Goal: Use online tool/utility: Utilize a website feature to perform a specific function

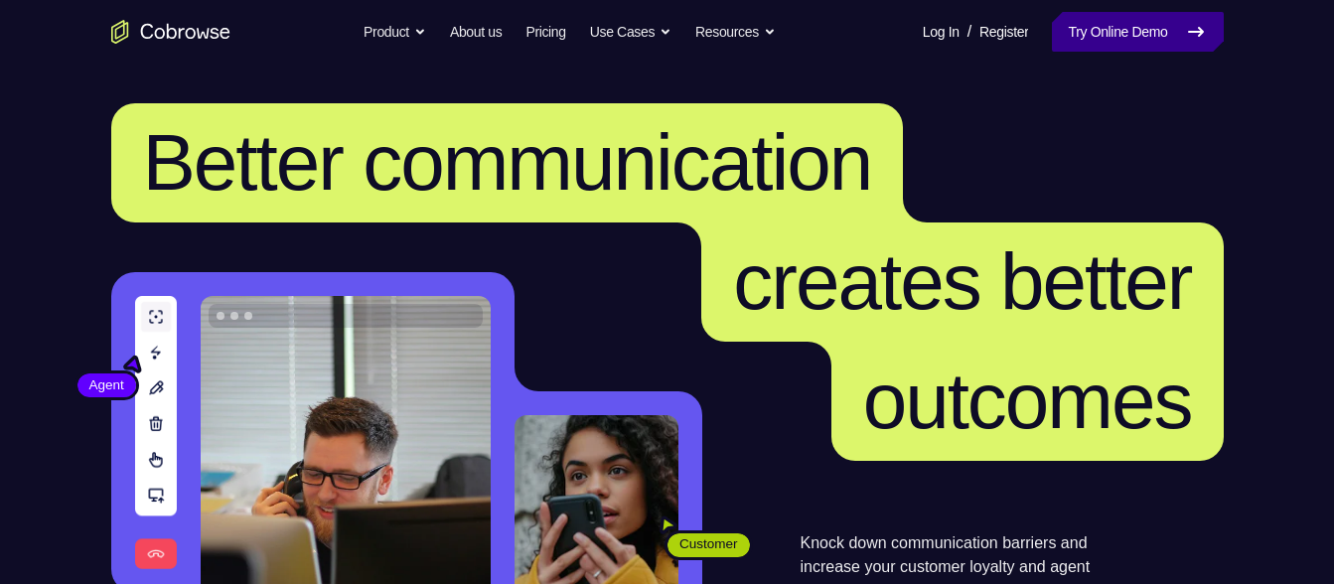
click at [1078, 38] on link "Try Online Demo" at bounding box center [1137, 32] width 171 height 40
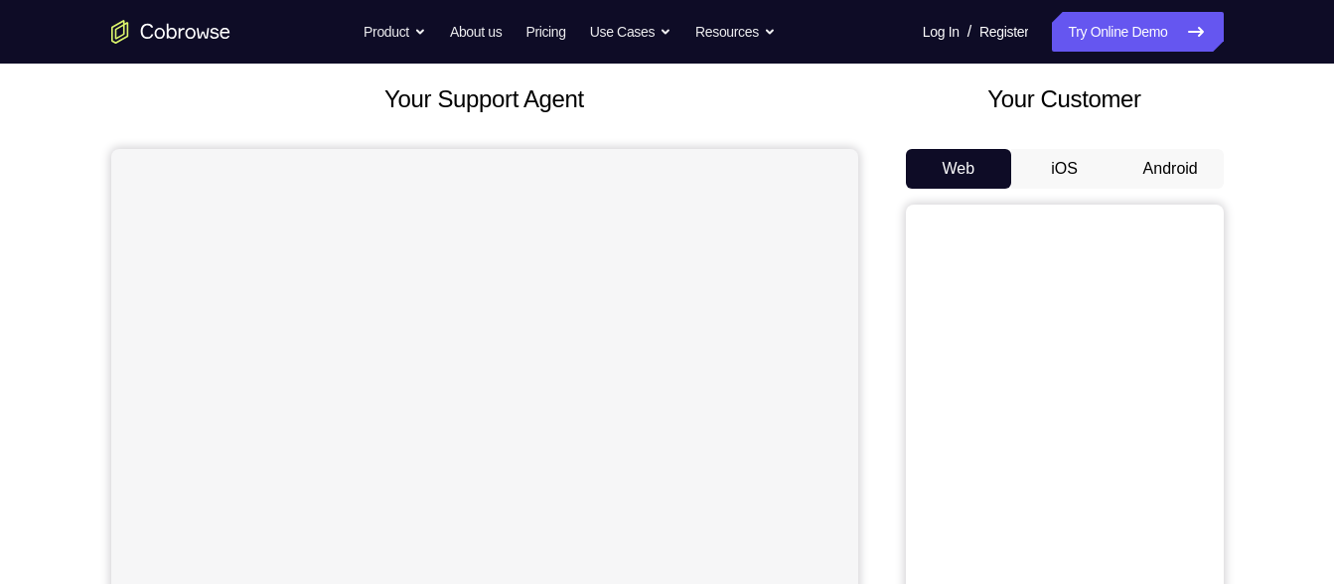
scroll to position [108, 0]
click at [1201, 180] on button "Android" at bounding box center [1171, 170] width 106 height 40
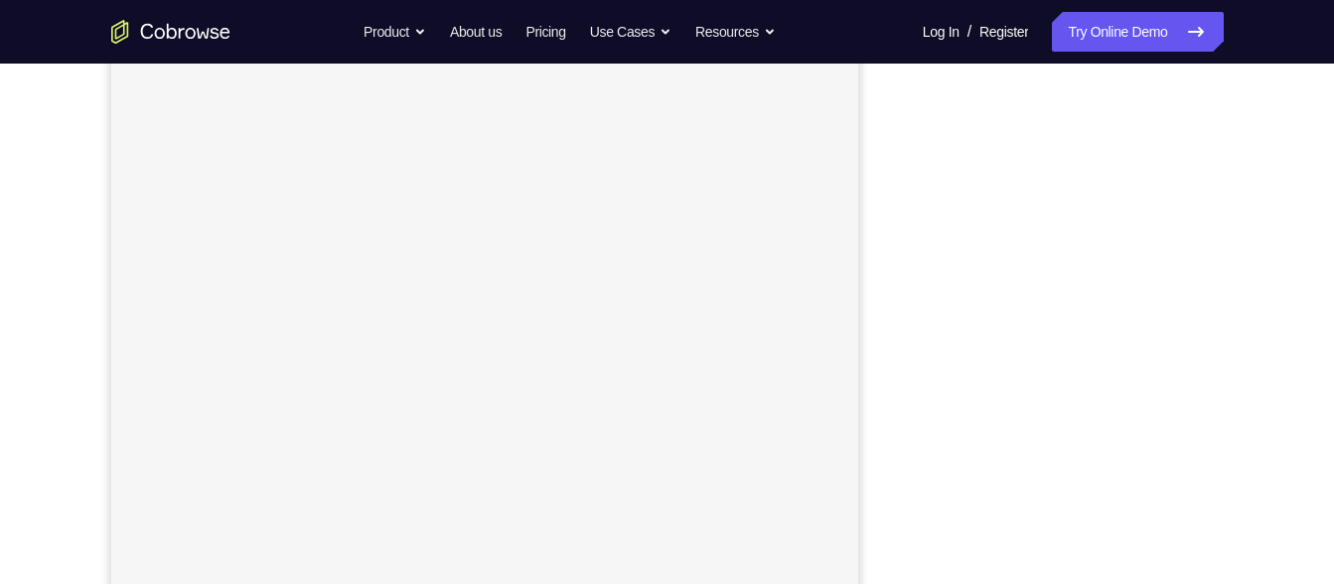
scroll to position [356, 0]
drag, startPoint x: 986, startPoint y: 55, endPoint x: 902, endPoint y: 245, distance: 208.2
click at [902, 245] on div "Your Support Agent Your Customer Web iOS Android" at bounding box center [667, 202] width 1113 height 734
drag, startPoint x: 909, startPoint y: 245, endPoint x: 886, endPoint y: 140, distance: 107.8
click at [886, 140] on div "Your Support Agent Your Customer Web iOS Android" at bounding box center [667, 202] width 1113 height 734
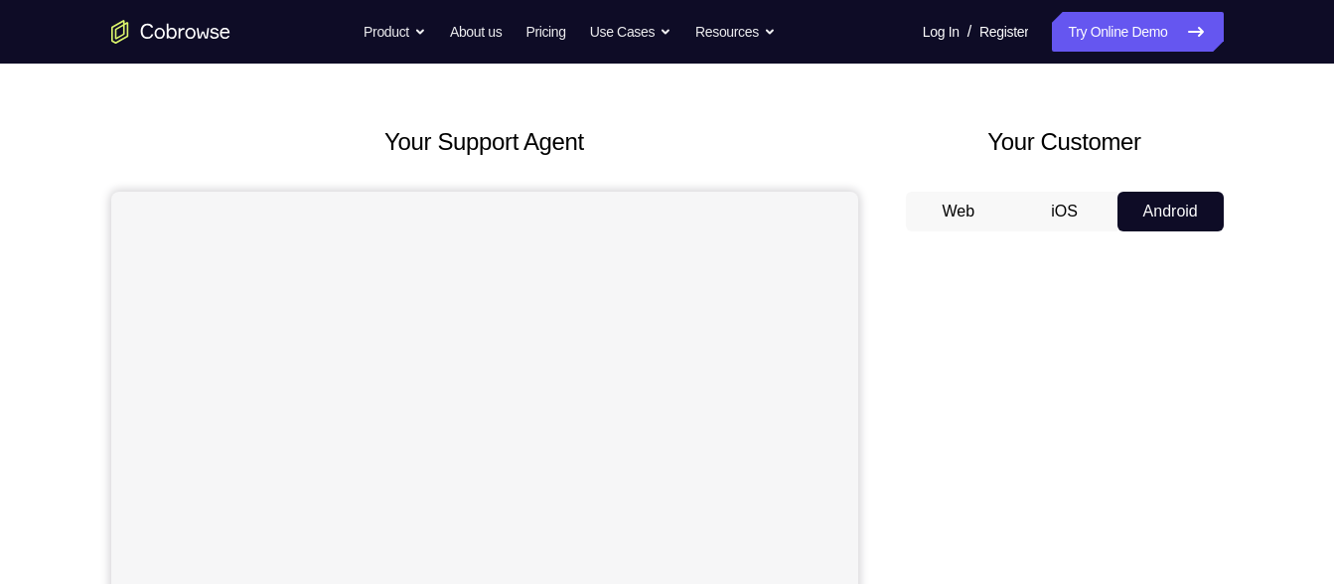
scroll to position [66, 0]
click at [1159, 226] on button "Android" at bounding box center [1171, 213] width 106 height 40
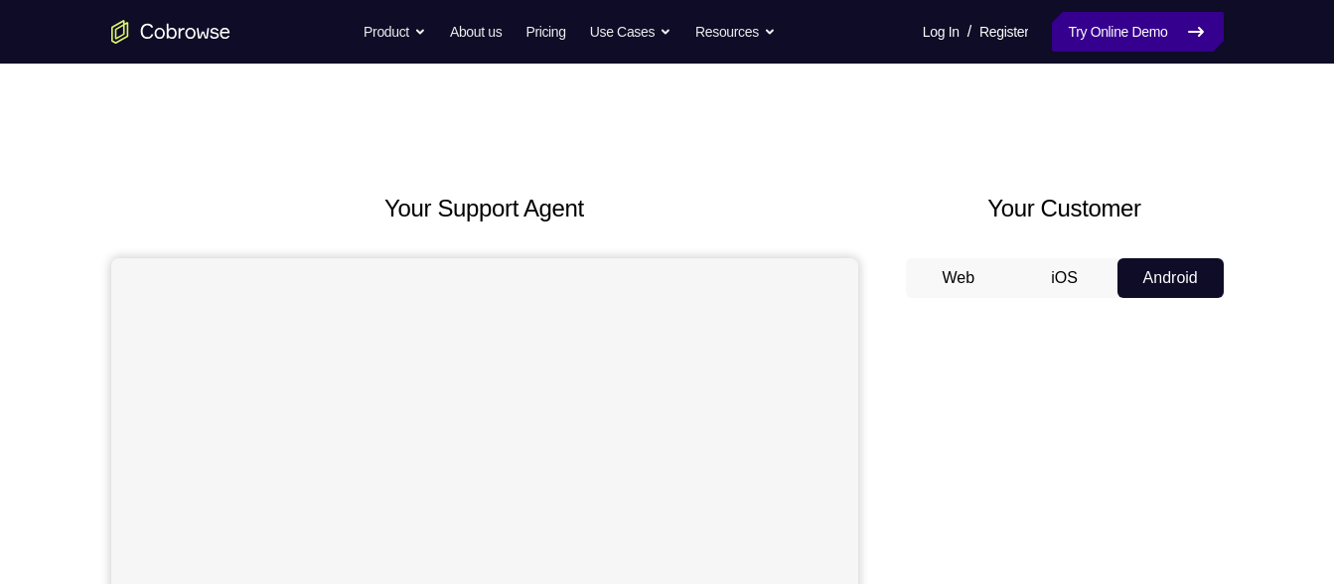
click at [1166, 28] on link "Try Online Demo" at bounding box center [1137, 32] width 171 height 40
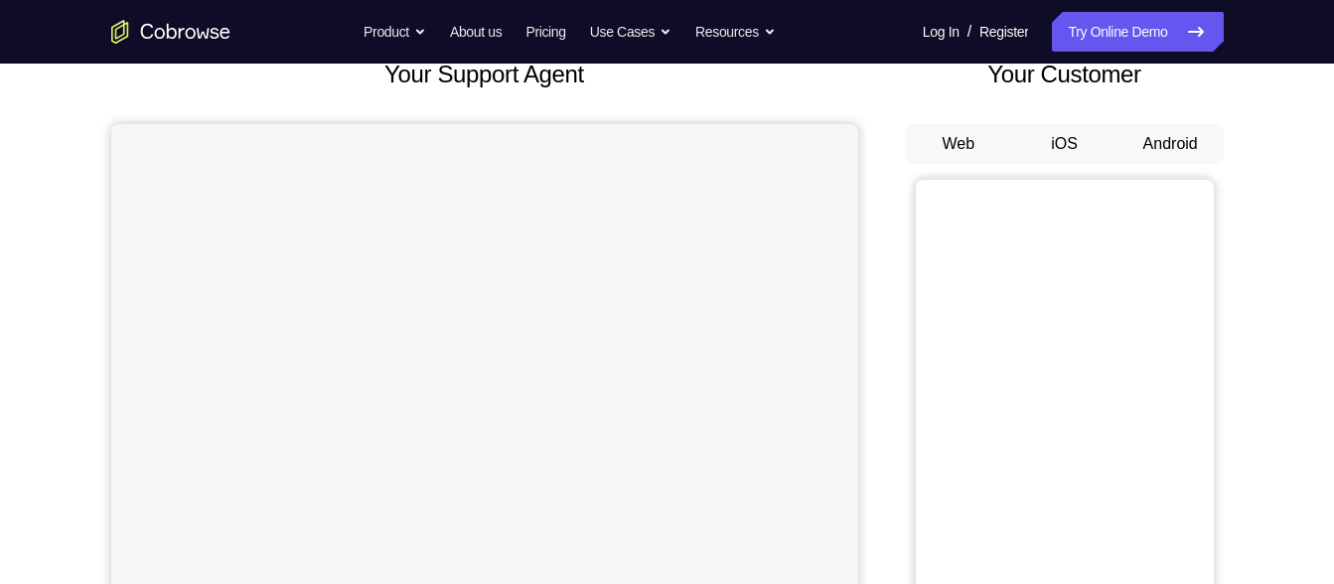
scroll to position [133, 0]
click at [1176, 135] on button "Android" at bounding box center [1171, 145] width 106 height 40
click at [1158, 146] on button "Android" at bounding box center [1171, 145] width 106 height 40
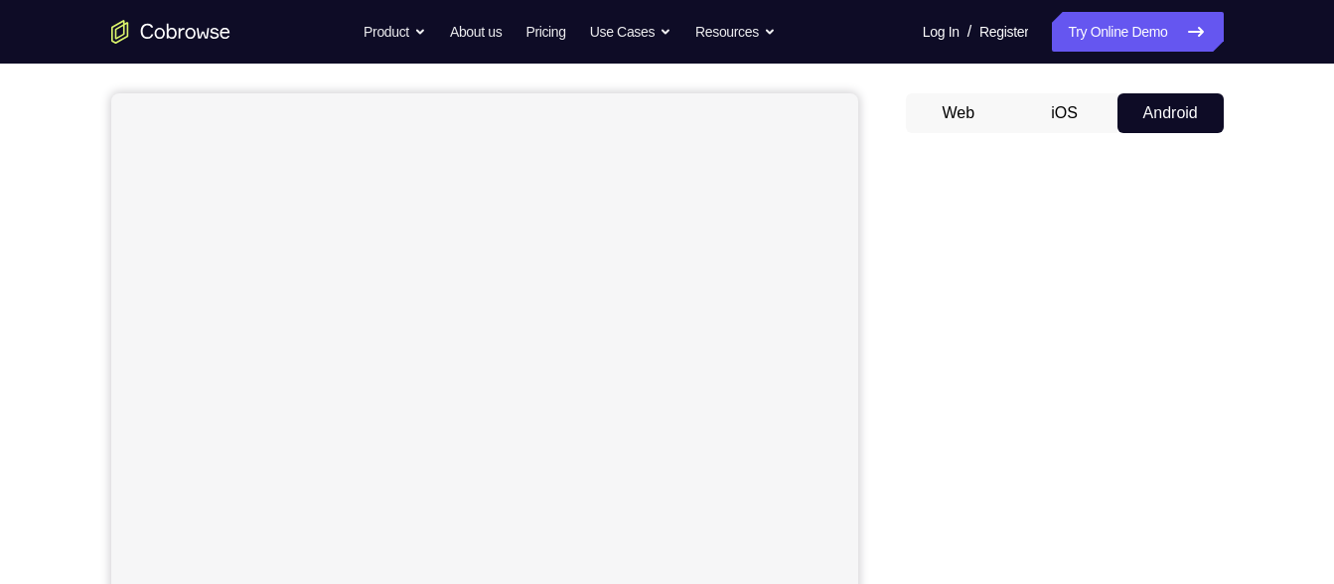
scroll to position [160, 0]
click at [1041, 135] on button "iOS" at bounding box center [1065, 118] width 106 height 40
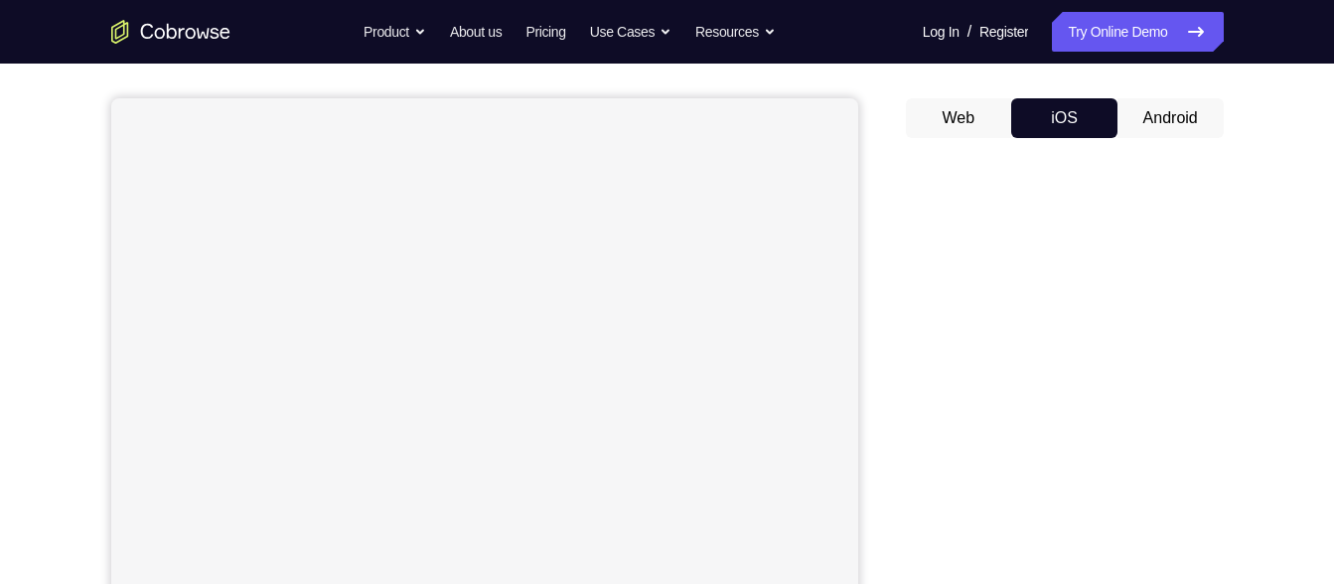
click at [1198, 116] on button "Android" at bounding box center [1171, 118] width 106 height 40
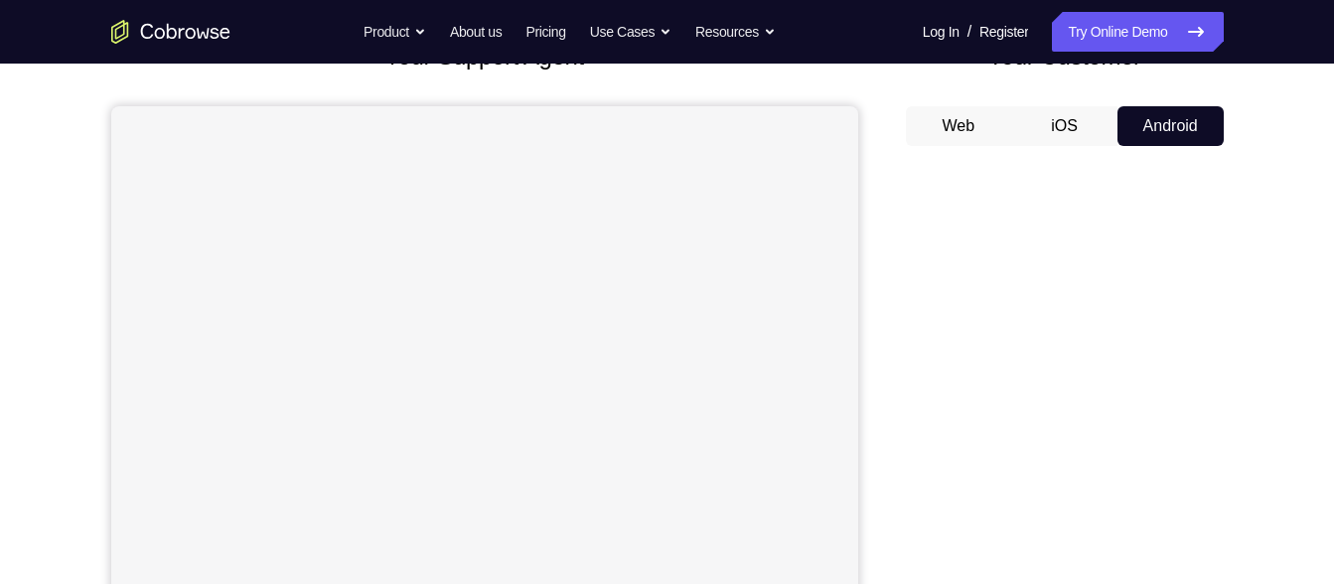
scroll to position [151, 0]
click at [1154, 135] on button "Android" at bounding box center [1171, 127] width 106 height 40
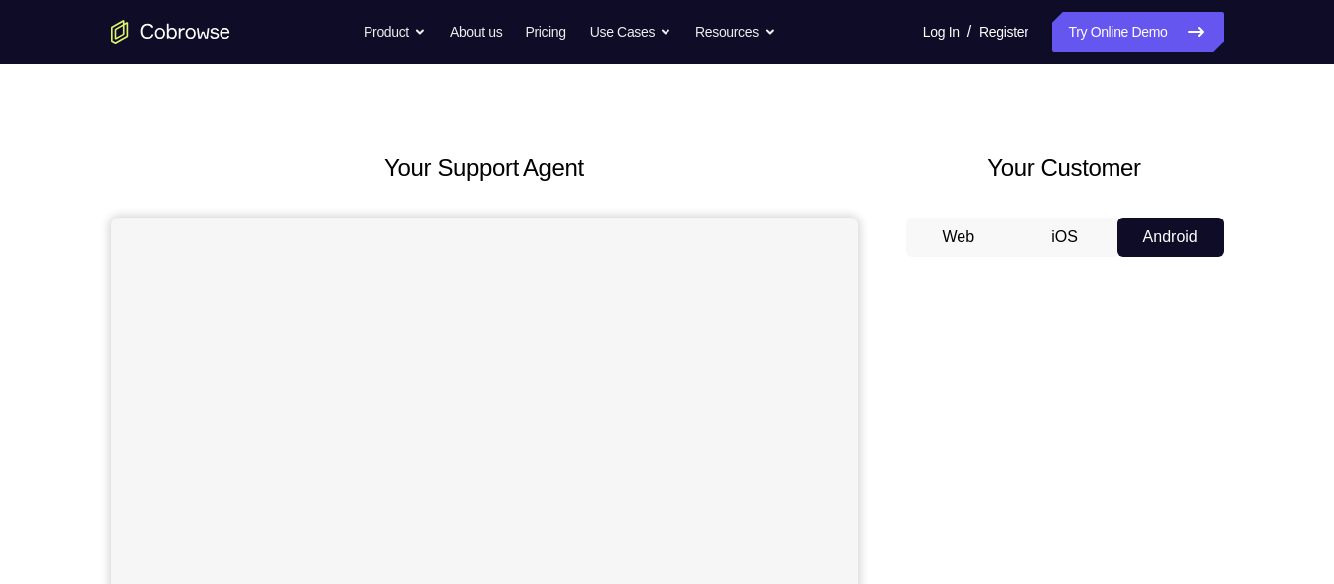
scroll to position [23, 0]
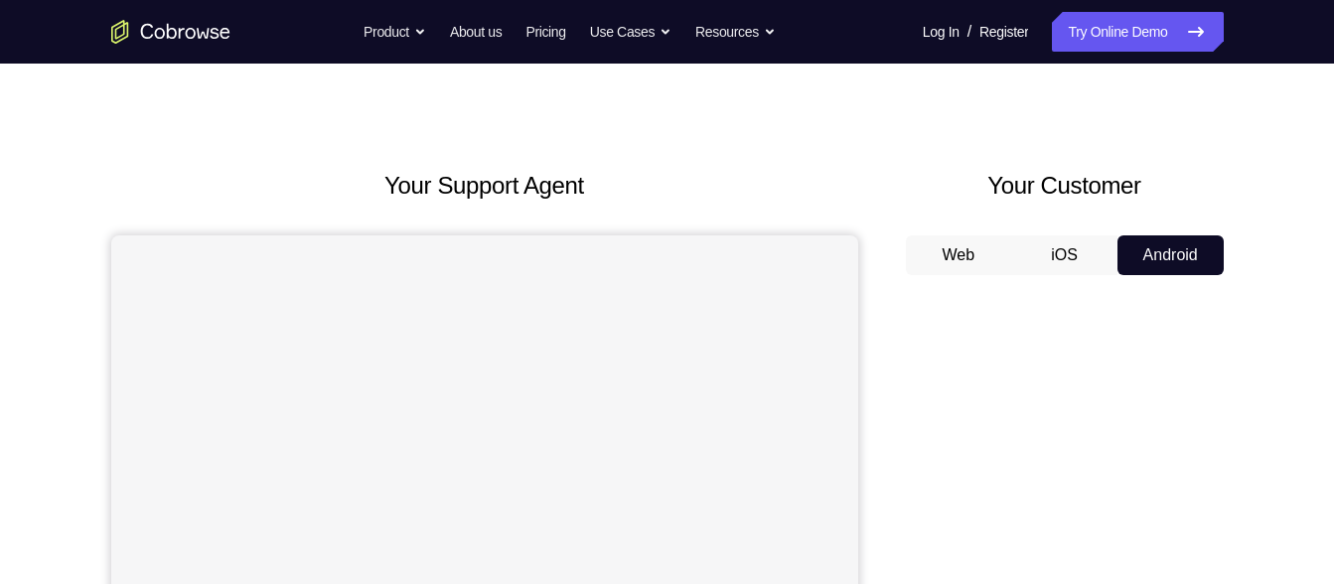
click at [1130, 36] on link "Try Online Demo" at bounding box center [1137, 32] width 171 height 40
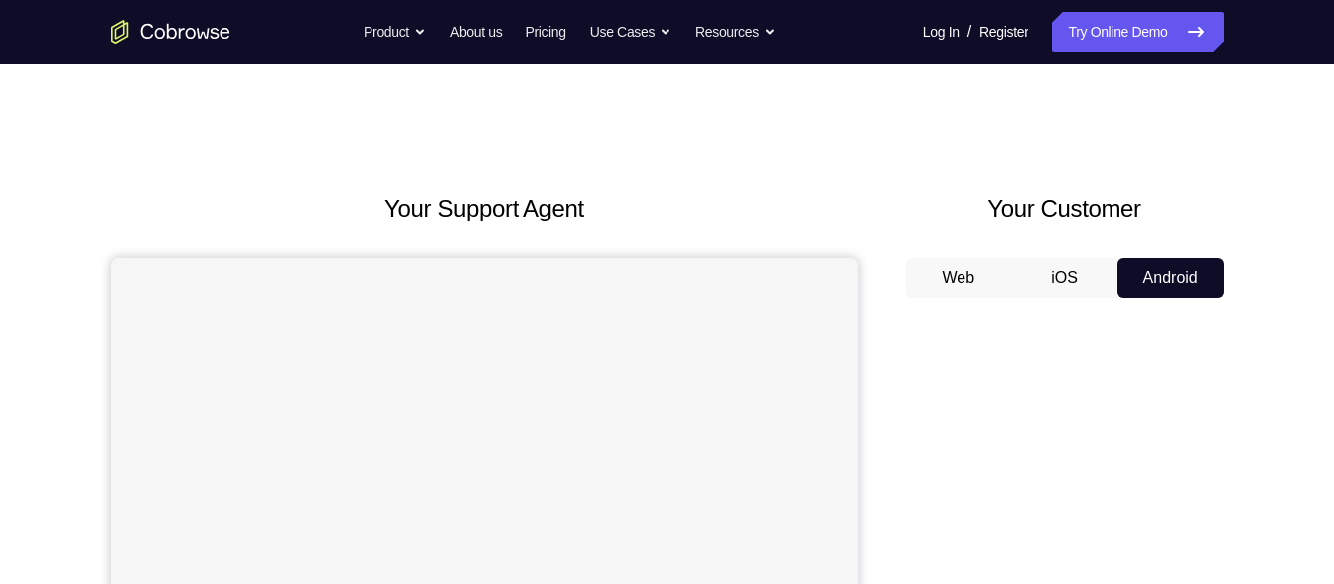
scroll to position [126, 0]
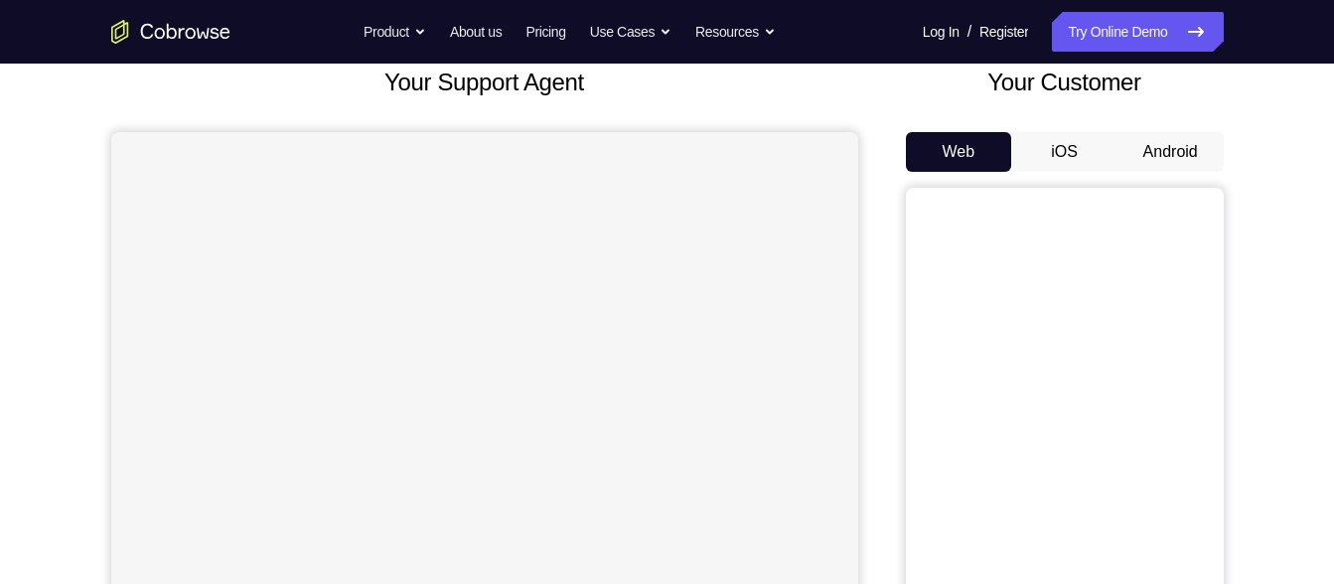
click at [1185, 159] on button "Android" at bounding box center [1171, 152] width 106 height 40
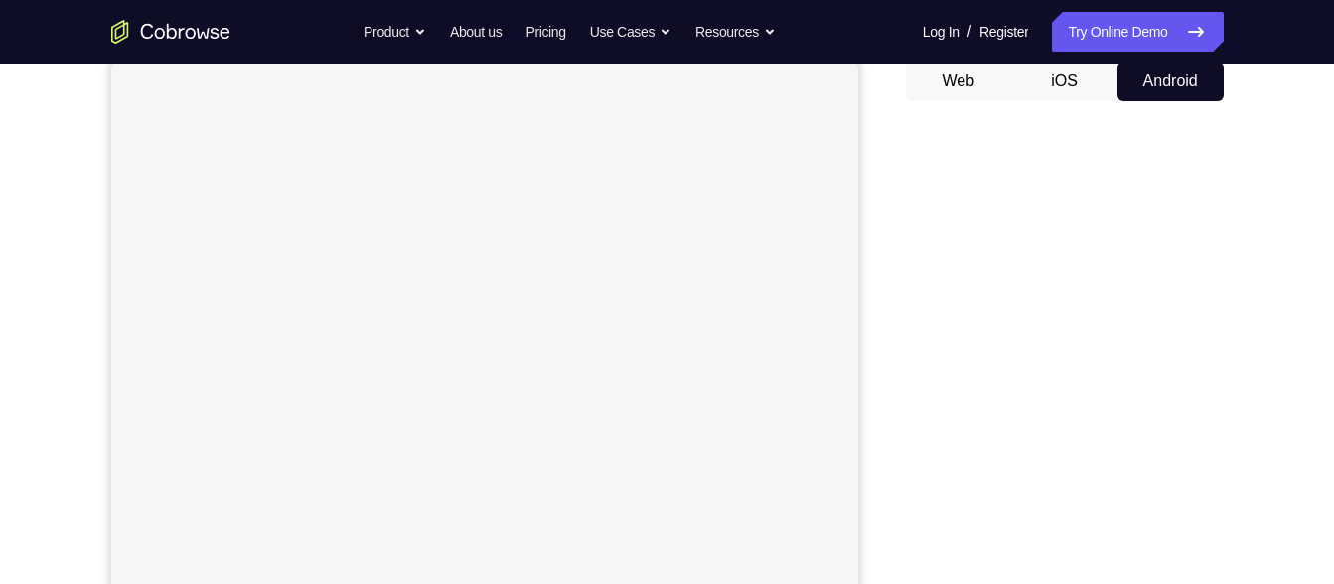
scroll to position [167, 0]
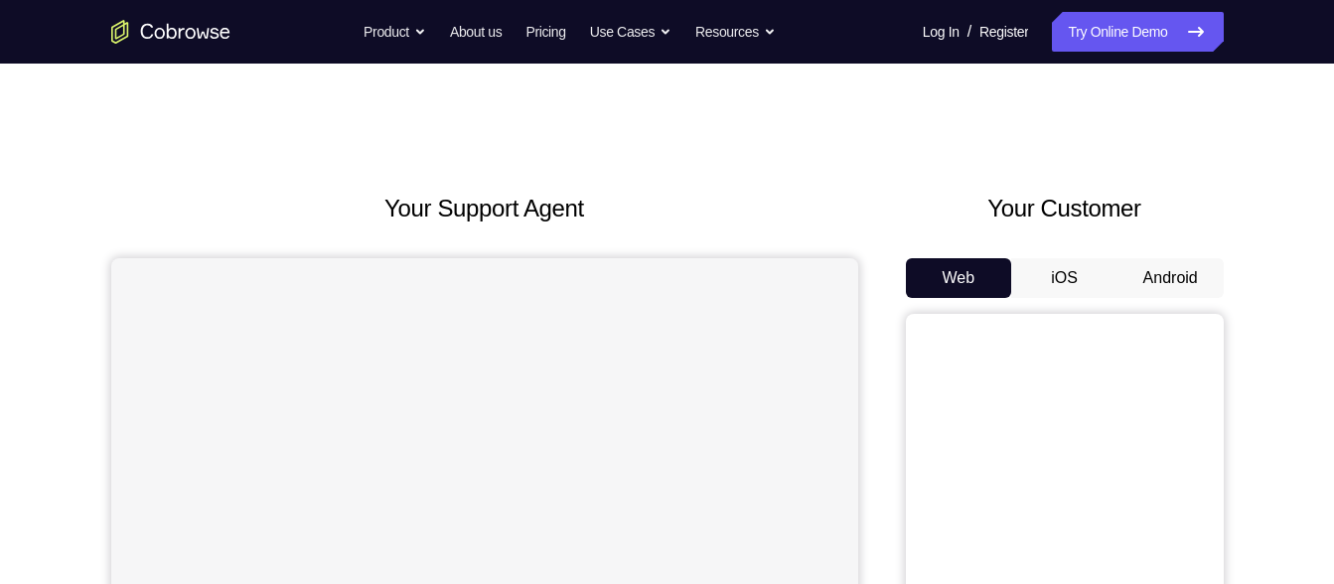
click at [1164, 267] on button "Android" at bounding box center [1171, 278] width 106 height 40
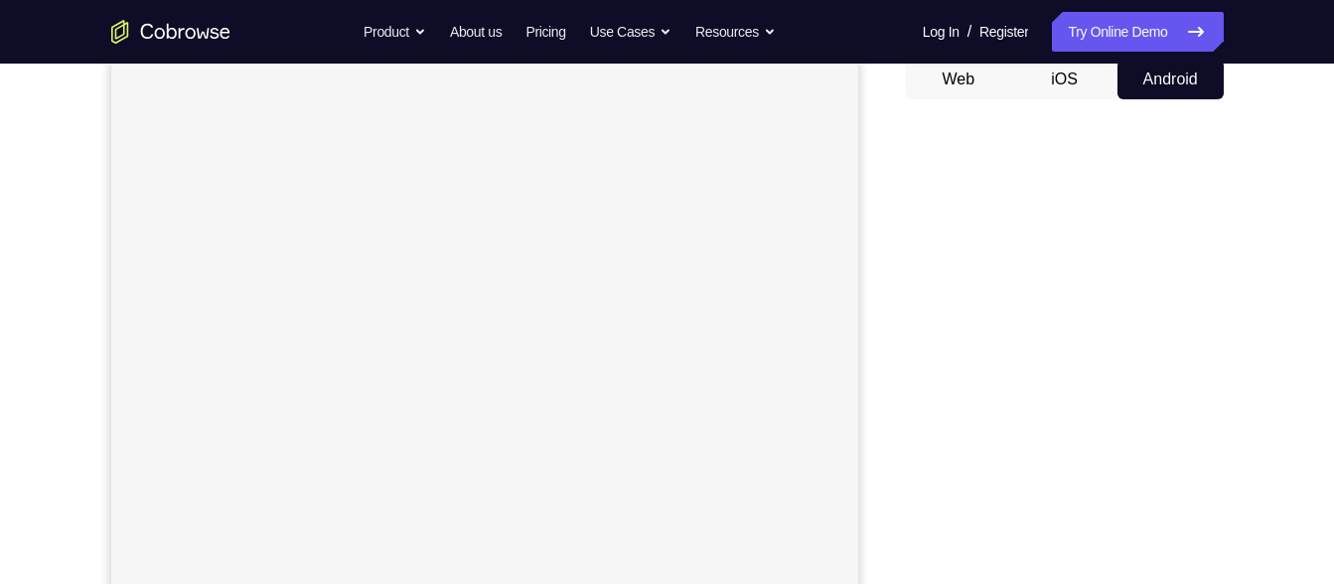
scroll to position [81, 0]
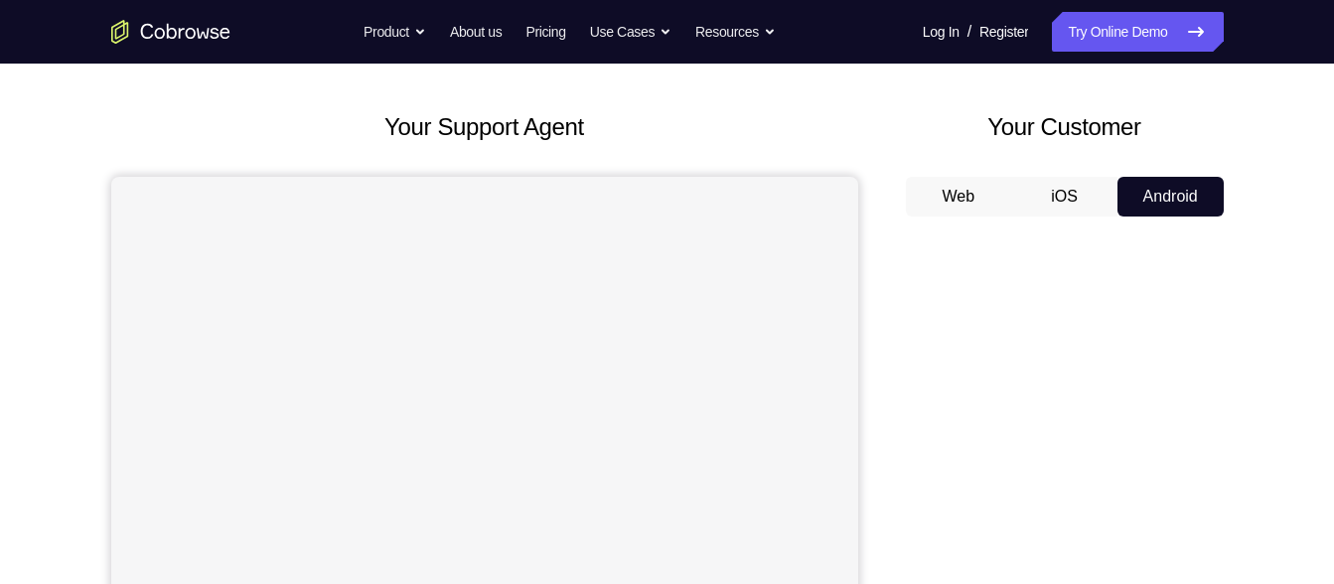
click at [979, 199] on button "Web" at bounding box center [959, 197] width 106 height 40
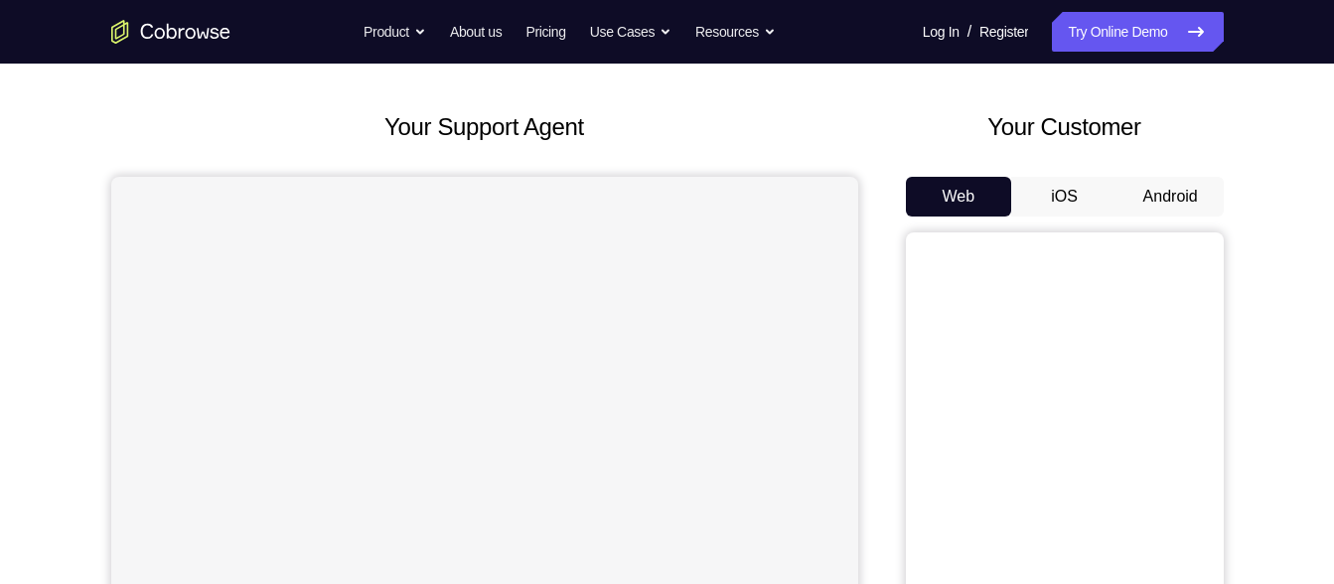
click at [1176, 197] on button "Android" at bounding box center [1171, 197] width 106 height 40
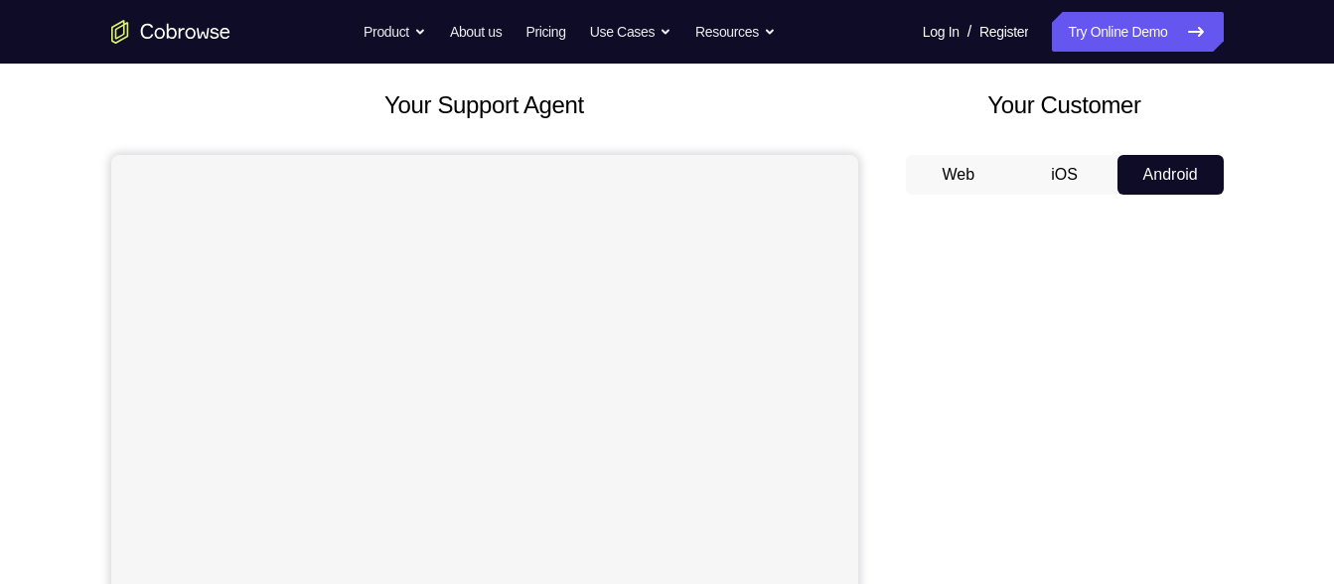
scroll to position [104, 0]
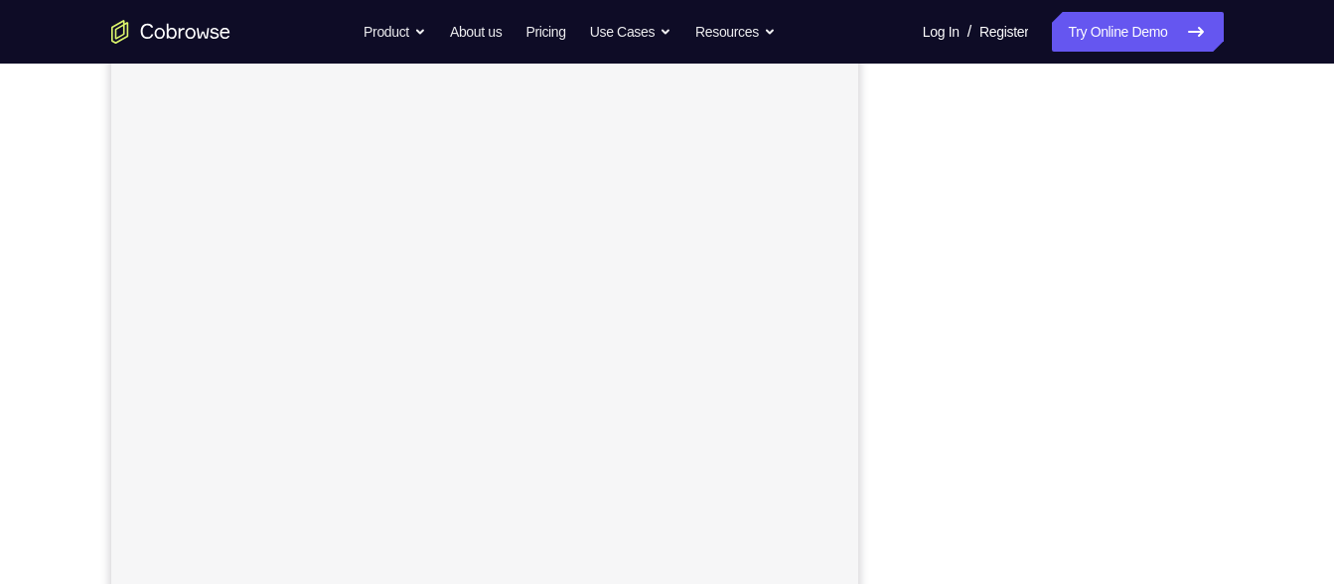
scroll to position [268, 0]
